Goal: Transaction & Acquisition: Book appointment/travel/reservation

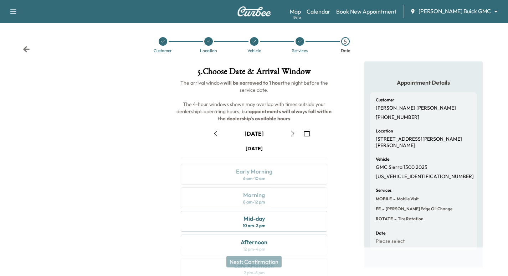
click at [331, 10] on link "Calendar" at bounding box center [319, 11] width 24 height 9
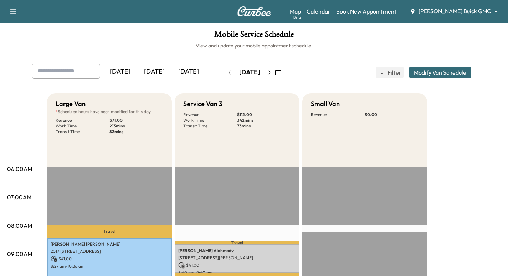
click at [228, 74] on icon "button" at bounding box center [231, 73] width 6 height 6
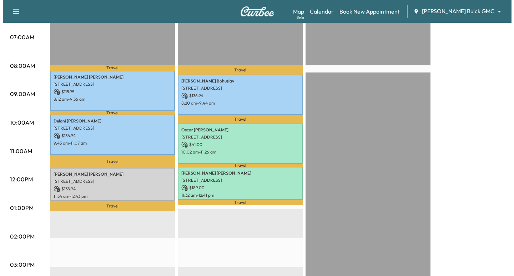
scroll to position [161, 0]
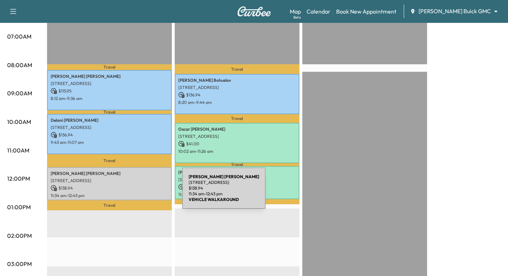
click at [129, 193] on p "11:34 am - 12:43 pm" at bounding box center [110, 196] width 118 height 6
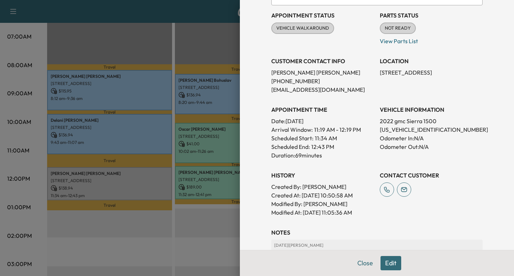
scroll to position [89, 0]
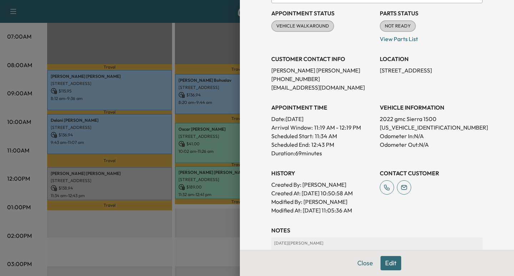
click at [385, 127] on p "[US_VEHICLE_IDENTIFICATION_NUMBER]" at bounding box center [431, 127] width 103 height 9
copy p "[US_VEHICLE_IDENTIFICATION_NUMBER]"
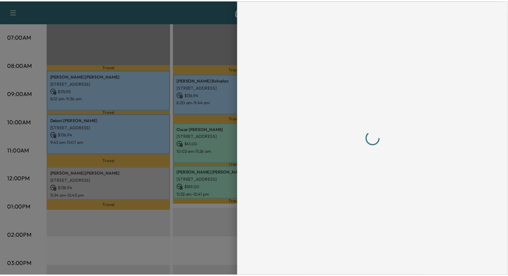
scroll to position [0, 0]
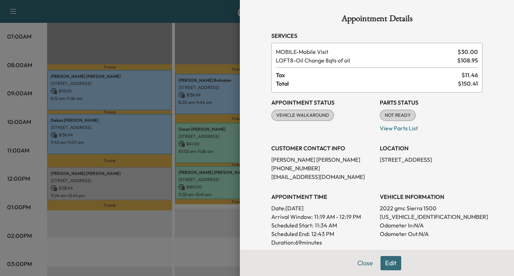
click at [200, 49] on div at bounding box center [257, 138] width 514 height 276
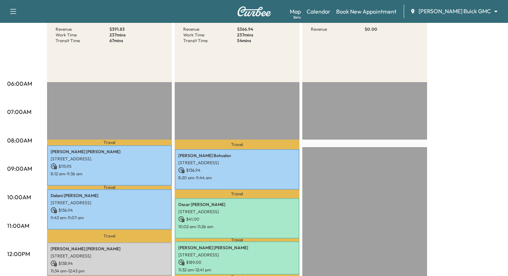
scroll to position [36, 0]
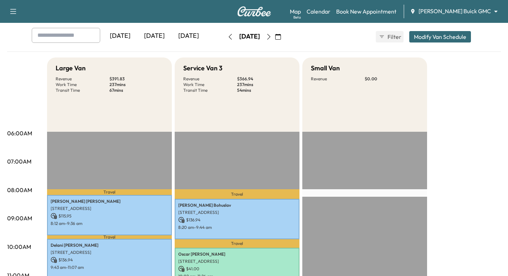
click at [448, 14] on body "Support Log Out Map Beta Calendar Book New Appointment [PERSON_NAME] Buick GMC …" at bounding box center [254, 102] width 508 height 276
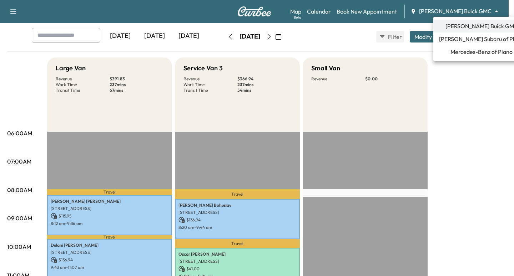
click at [482, 39] on span "[PERSON_NAME] Subaru of Plano" at bounding box center [481, 39] width 85 height 9
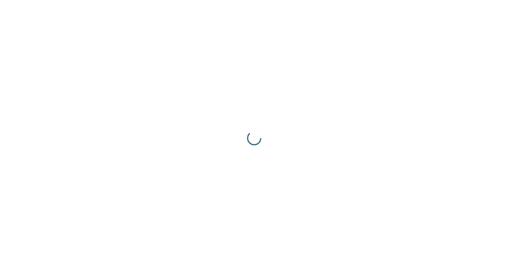
scroll to position [0, 0]
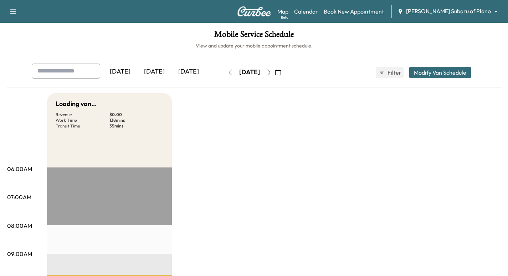
click at [379, 14] on link "Book New Appointment" at bounding box center [354, 11] width 60 height 9
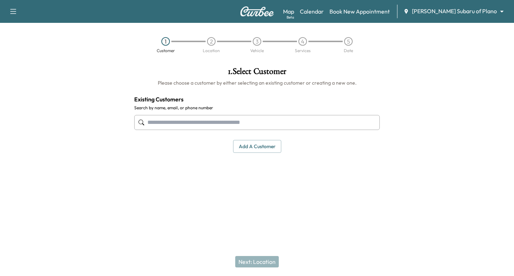
click at [232, 129] on input "text" at bounding box center [256, 122] width 245 height 15
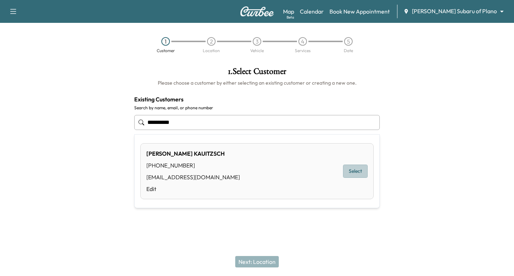
click at [365, 172] on button "Select" at bounding box center [355, 170] width 25 height 13
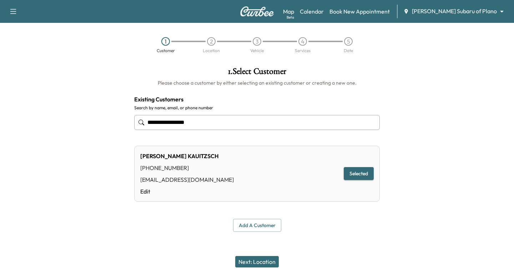
type input "**********"
click at [259, 260] on button "Next: Location" at bounding box center [257, 261] width 44 height 11
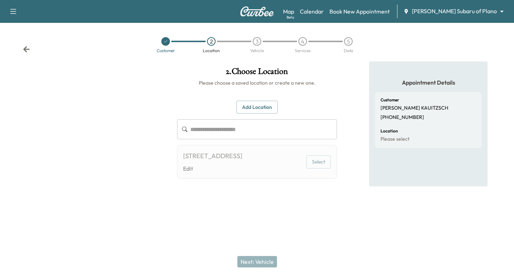
drag, startPoint x: 170, startPoint y: 35, endPoint x: 168, endPoint y: 44, distance: 9.0
click at [170, 36] on div "Customer 2 Location 3 Vehicle 4 Services 5 Date" at bounding box center [257, 45] width 514 height 33
click at [168, 44] on div at bounding box center [165, 41] width 9 height 9
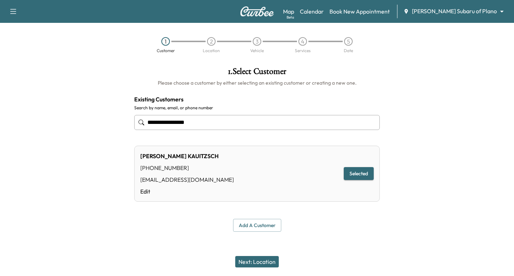
drag, startPoint x: 243, startPoint y: 129, endPoint x: 49, endPoint y: 133, distance: 194.8
click at [47, 132] on div "**********" at bounding box center [257, 149] width 514 height 176
drag, startPoint x: 232, startPoint y: 124, endPoint x: 50, endPoint y: 121, distance: 181.6
click at [51, 121] on div "**********" at bounding box center [257, 149] width 514 height 176
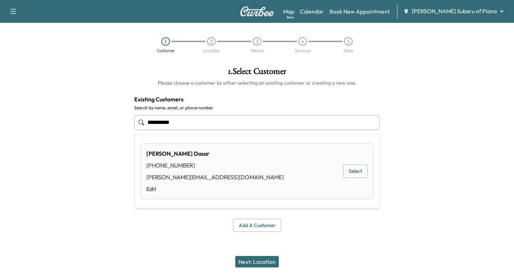
click at [344, 171] on button "Select" at bounding box center [355, 170] width 25 height 13
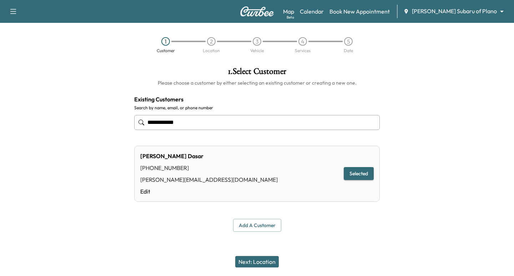
type input "**********"
click at [263, 263] on button "Next: Location" at bounding box center [257, 261] width 44 height 11
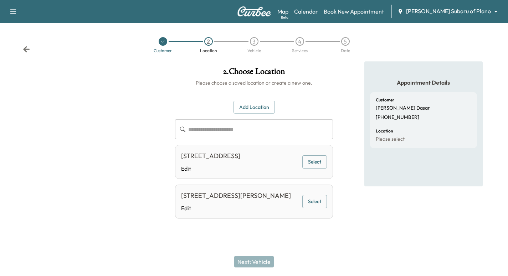
click at [320, 208] on button "Select" at bounding box center [314, 201] width 25 height 13
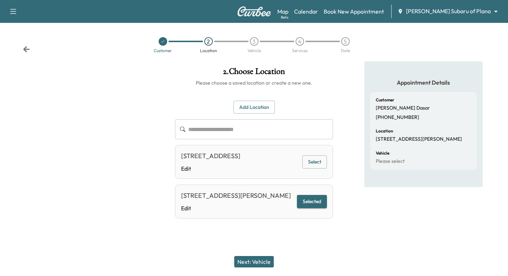
click at [251, 259] on button "Next: Vehicle" at bounding box center [254, 261] width 40 height 11
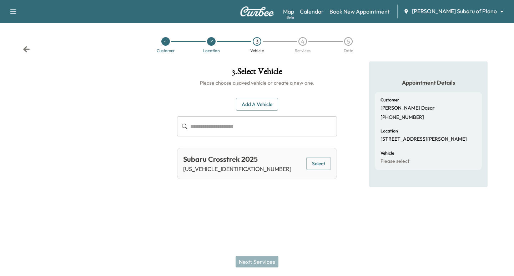
drag, startPoint x: 311, startPoint y: 163, endPoint x: 291, endPoint y: 210, distance: 51.8
click at [310, 163] on button "Select" at bounding box center [318, 163] width 25 height 13
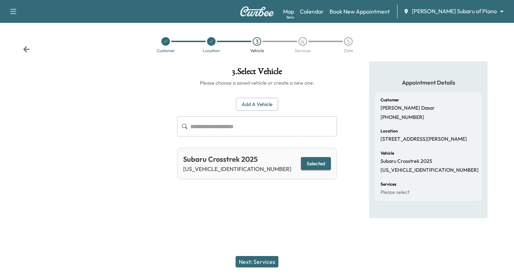
click at [259, 260] on button "Next: Services" at bounding box center [256, 261] width 43 height 11
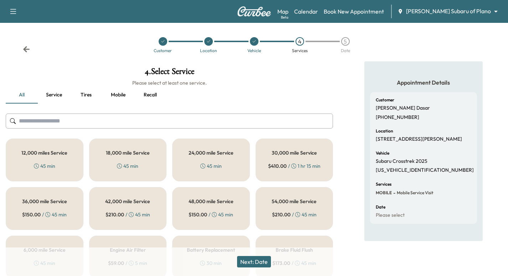
click at [400, 173] on p "[US_VEHICLE_IDENTIFICATION_NUMBER]" at bounding box center [425, 170] width 98 height 6
copy p "[US_VEHICLE_IDENTIFICATION_NUMBER]"
